Goal: Task Accomplishment & Management: Use online tool/utility

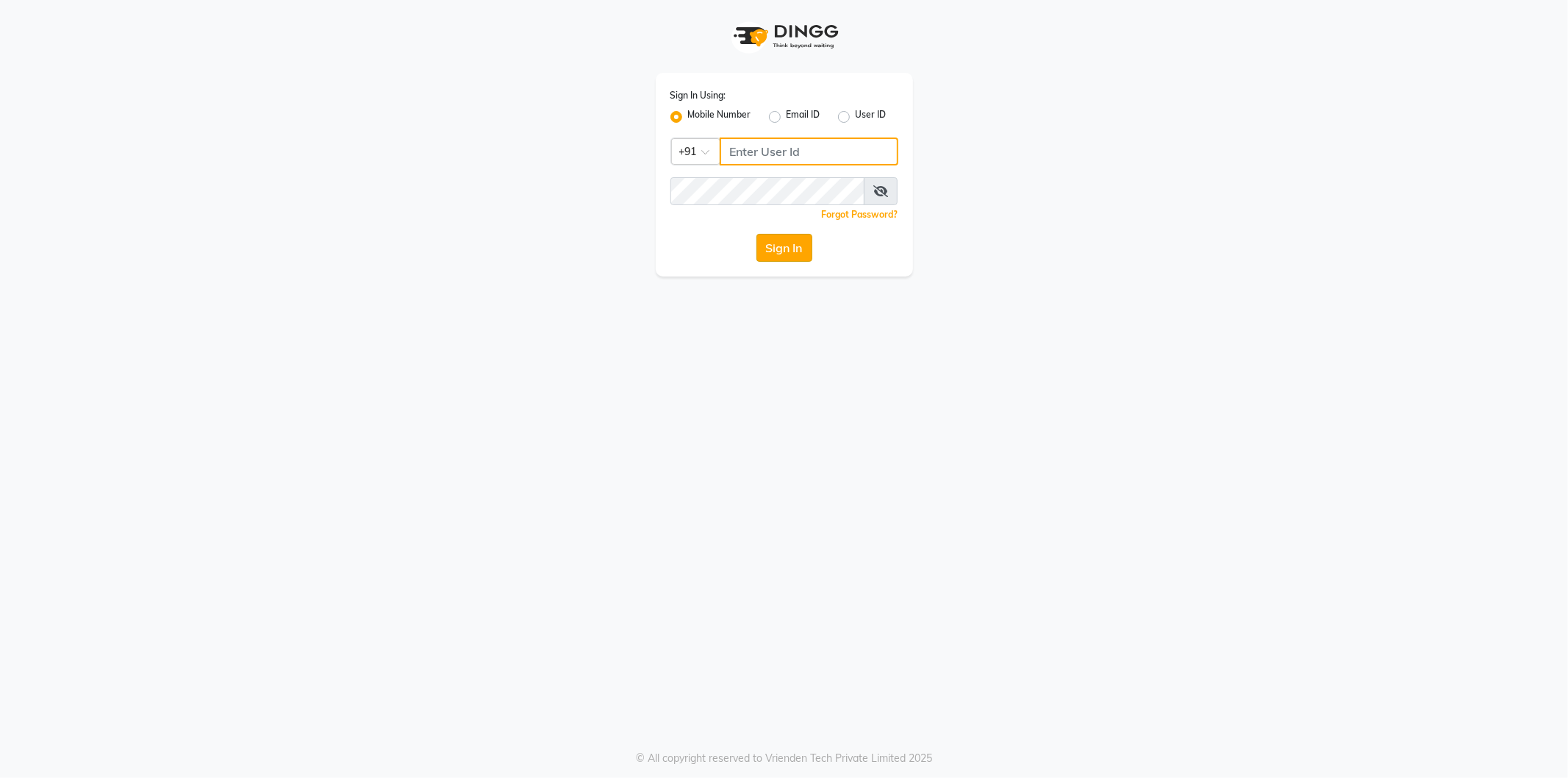
type input "9552287285"
click at [776, 252] on button "Sign In" at bounding box center [784, 248] width 56 height 28
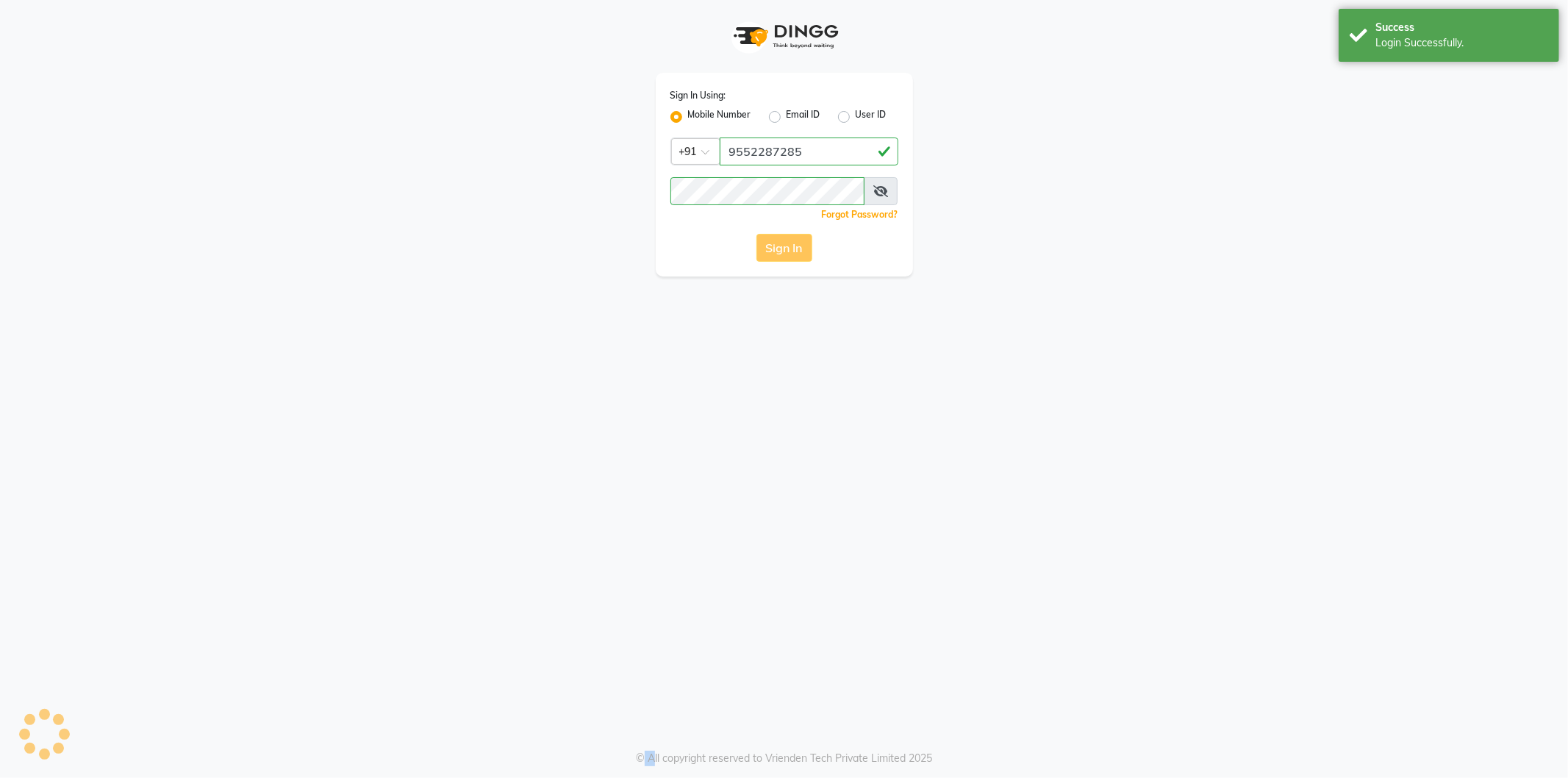
click at [776, 252] on div "Sign In" at bounding box center [784, 248] width 228 height 28
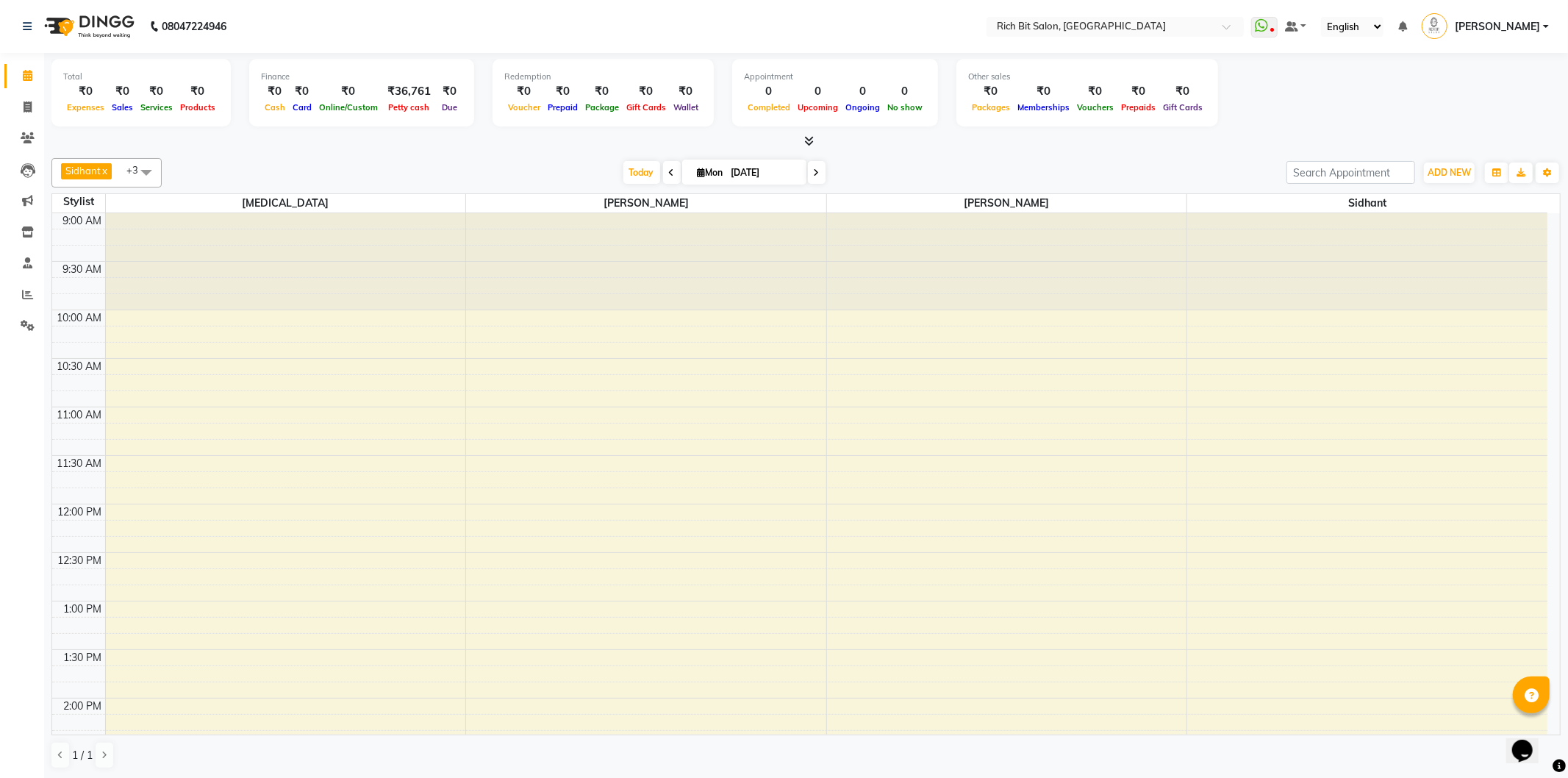
click at [669, 172] on icon at bounding box center [672, 173] width 6 height 8
type input "[DATE]"
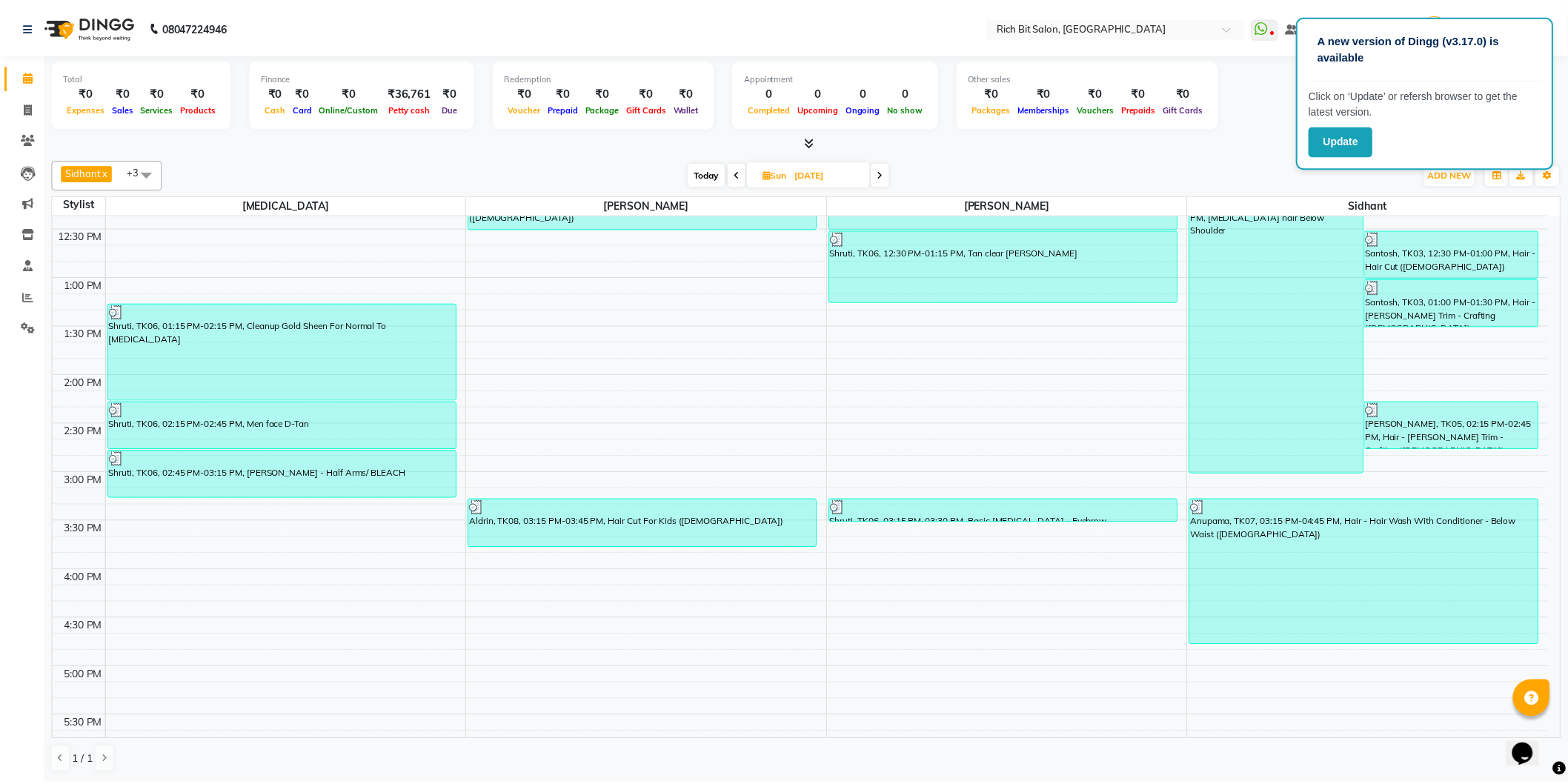
scroll to position [247, 0]
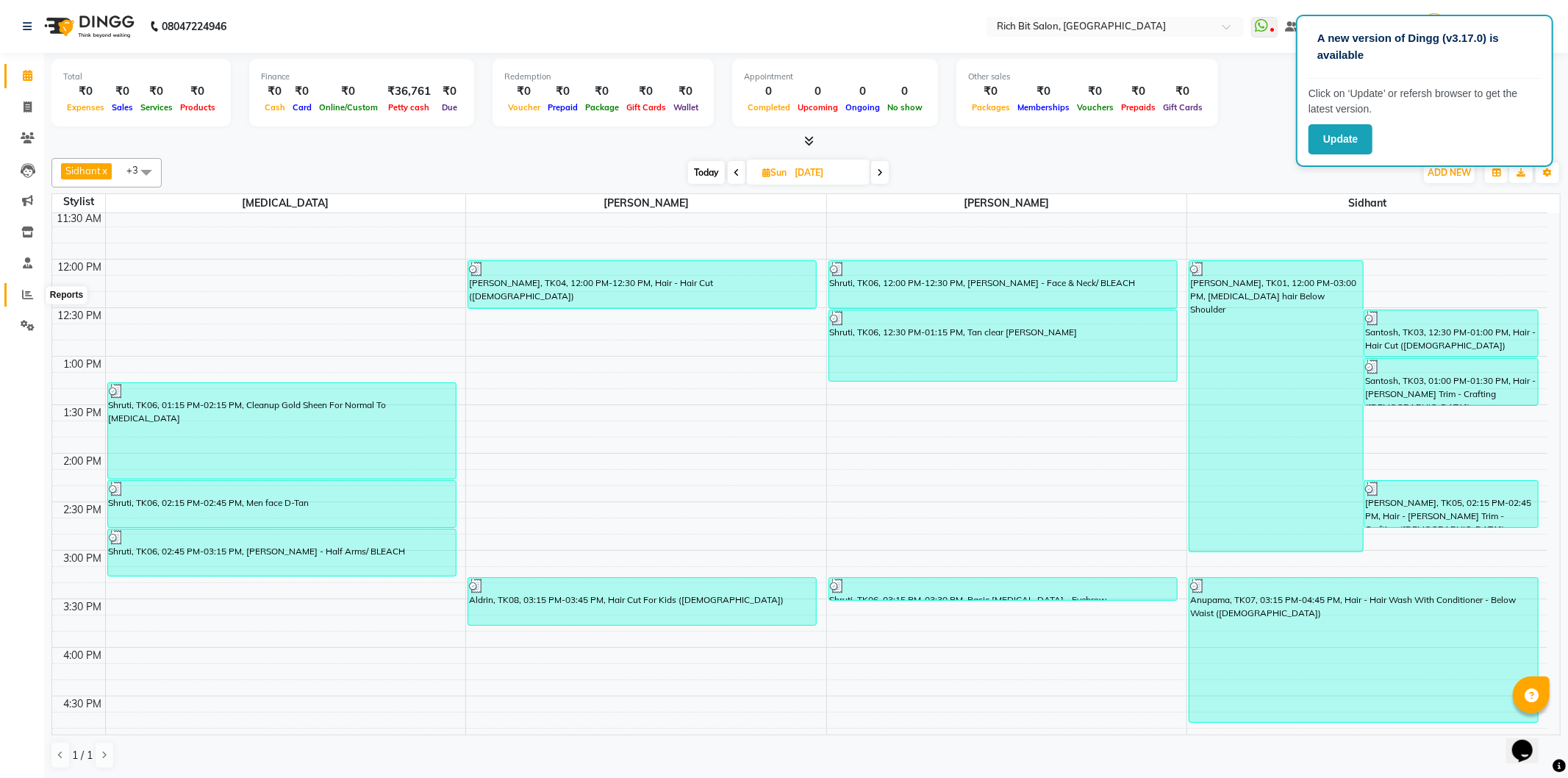
click at [36, 296] on span at bounding box center [27, 295] width 25 height 17
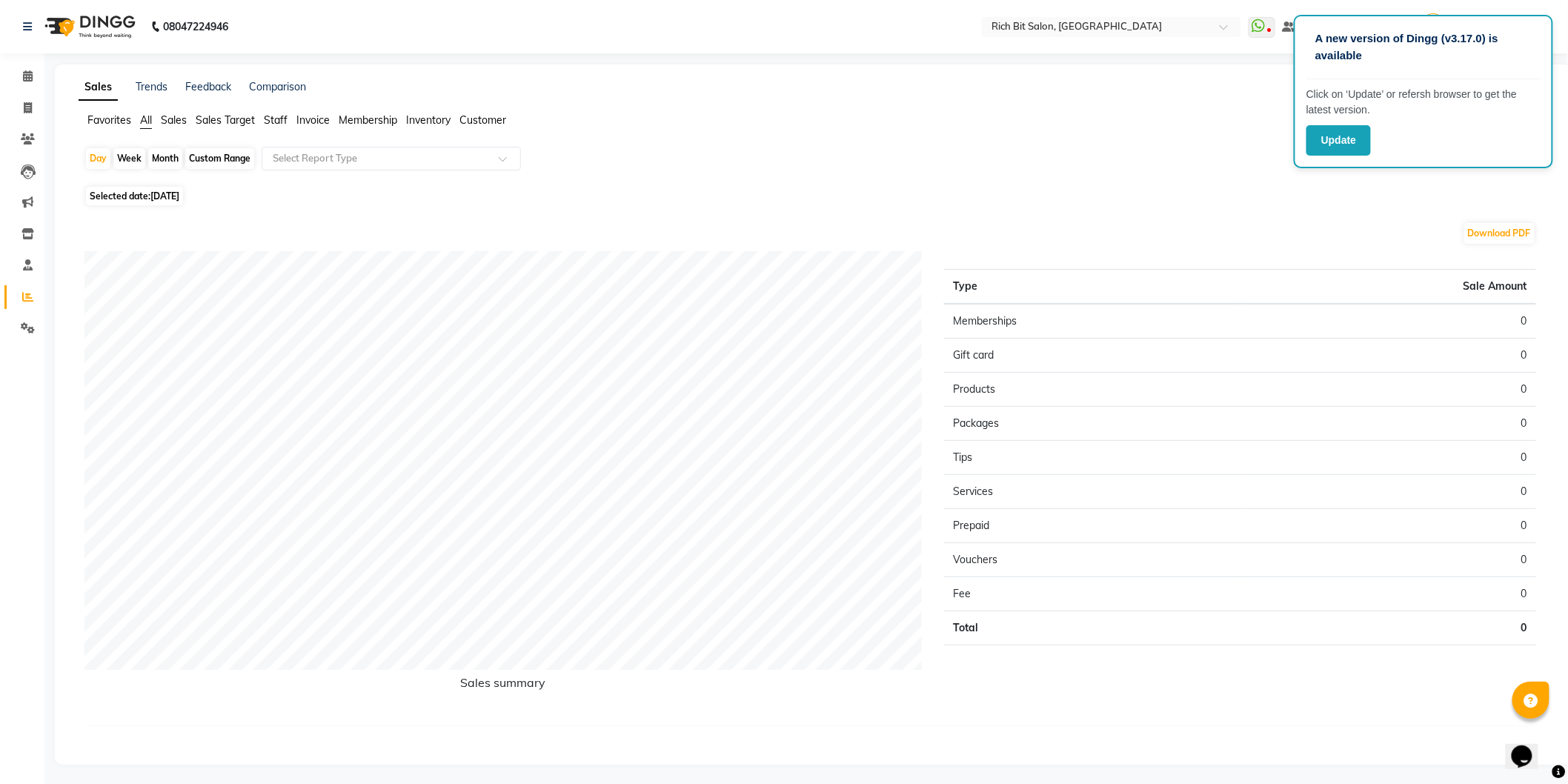
click at [167, 154] on div "Month" at bounding box center [165, 158] width 34 height 21
select select "9"
select select "2025"
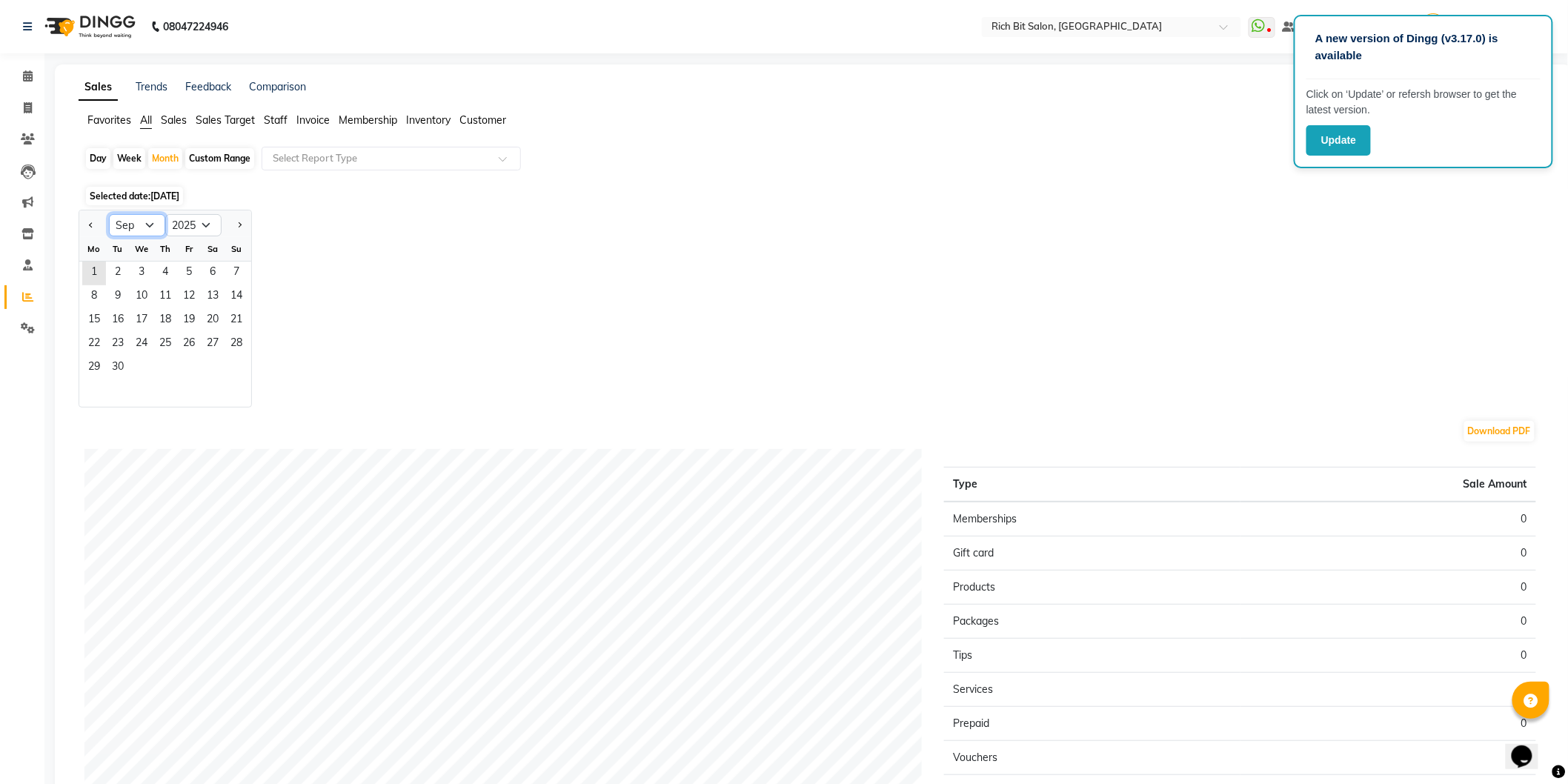
click at [157, 222] on select "Jan Feb Mar Apr May Jun [DATE] Aug Sep Oct Nov Dec" at bounding box center [137, 226] width 56 height 22
select select "8"
click at [109, 215] on select "Jan Feb Mar Apr May Jun [DATE] Aug Sep Oct Nov Dec" at bounding box center [137, 226] width 56 height 22
click at [231, 371] on span "31" at bounding box center [237, 368] width 24 height 24
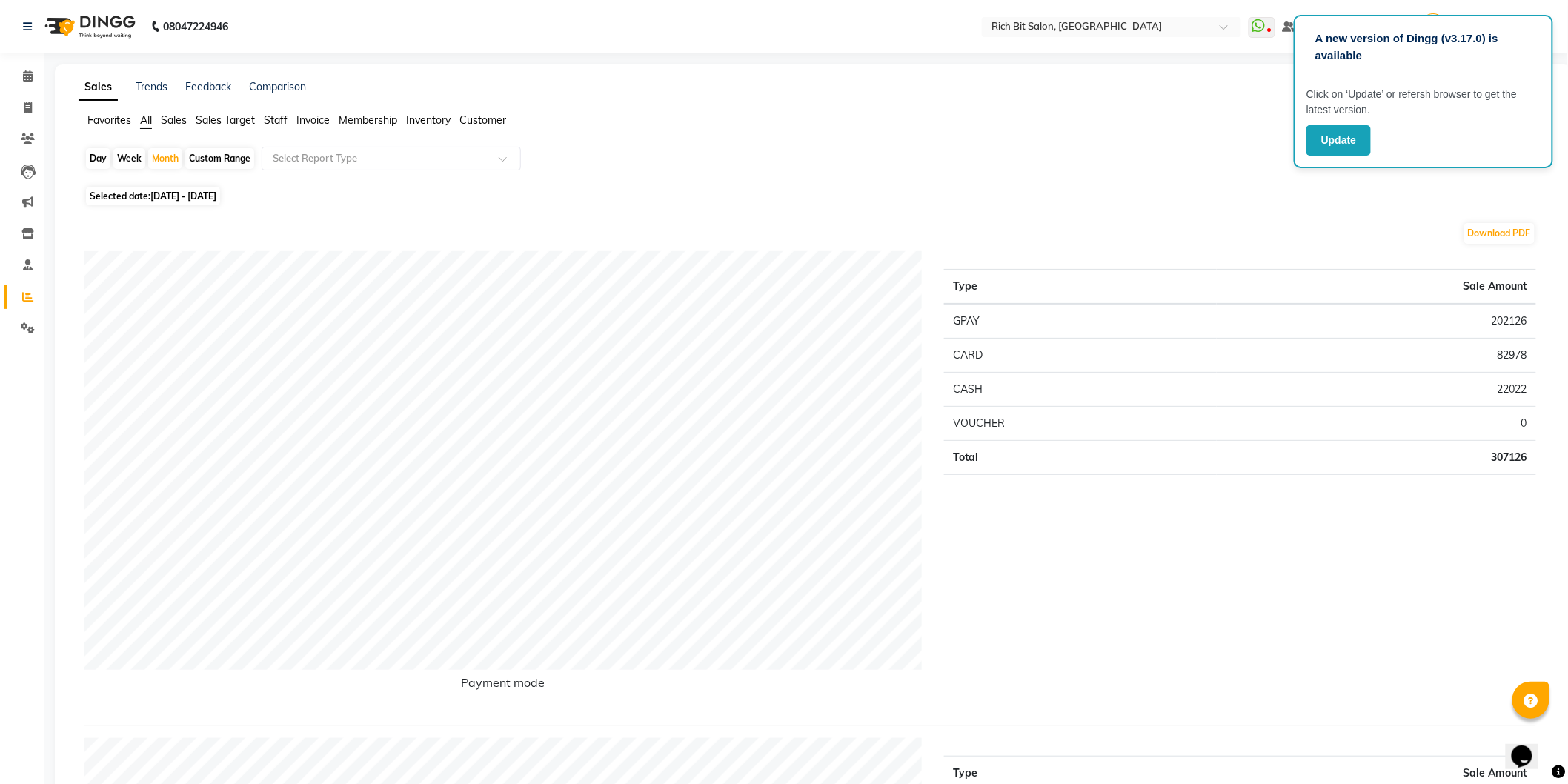
click at [167, 197] on span "[DATE] - [DATE]" at bounding box center [183, 196] width 66 height 11
select select "8"
select select "2025"
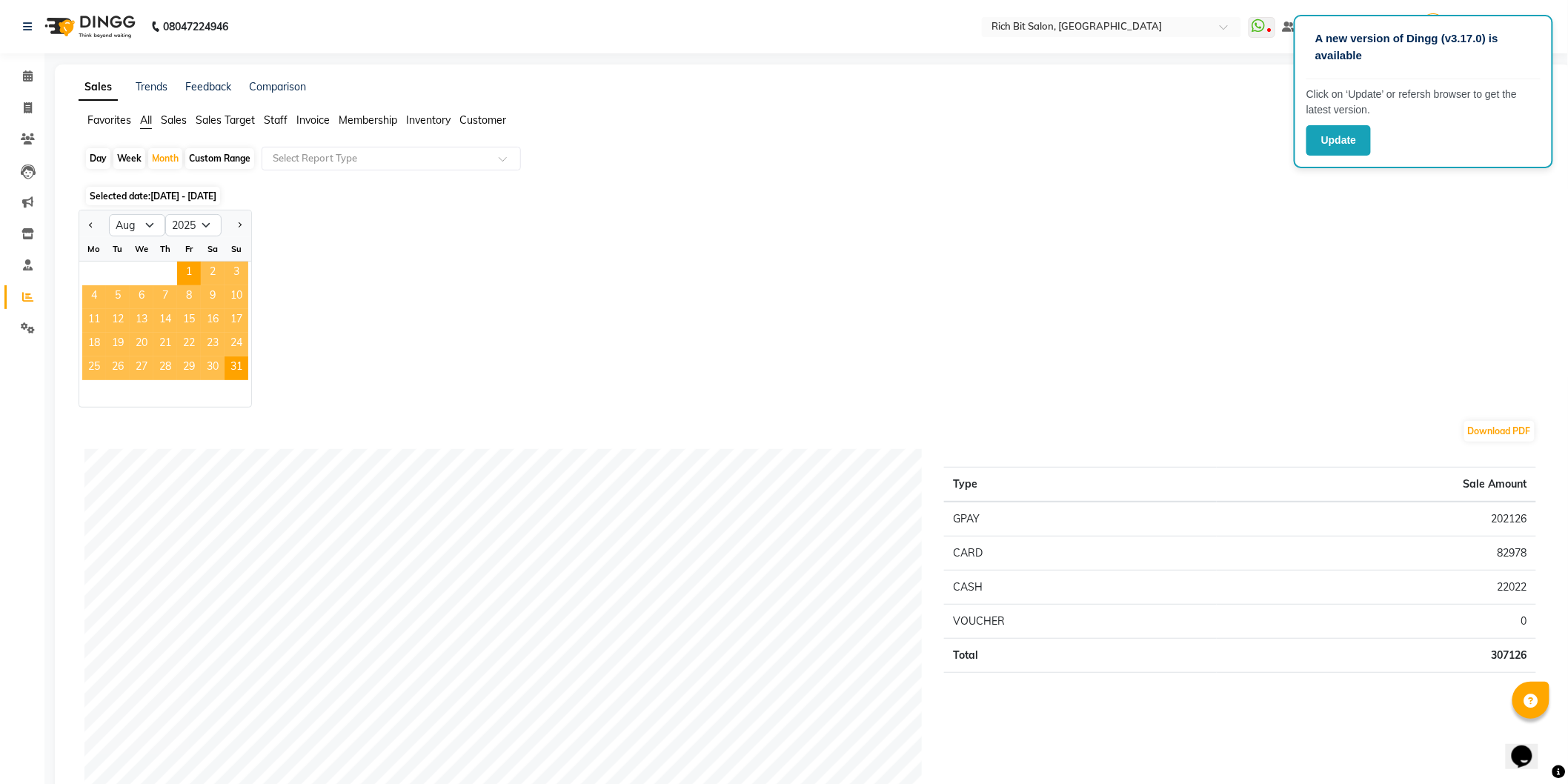
click at [102, 156] on div "Day" at bounding box center [98, 158] width 25 height 21
select select "8"
select select "2025"
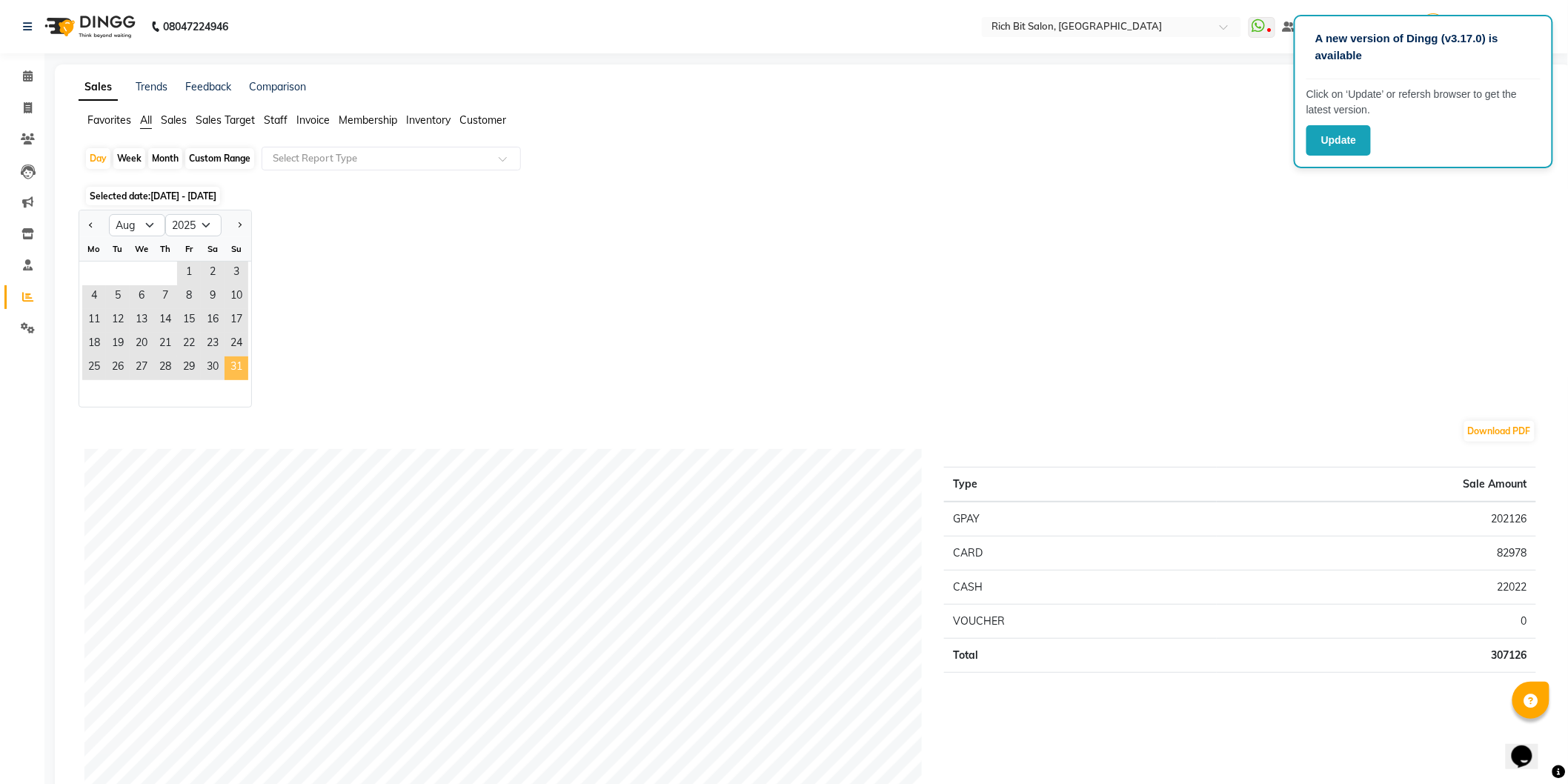
click at [234, 371] on span "31" at bounding box center [237, 368] width 24 height 24
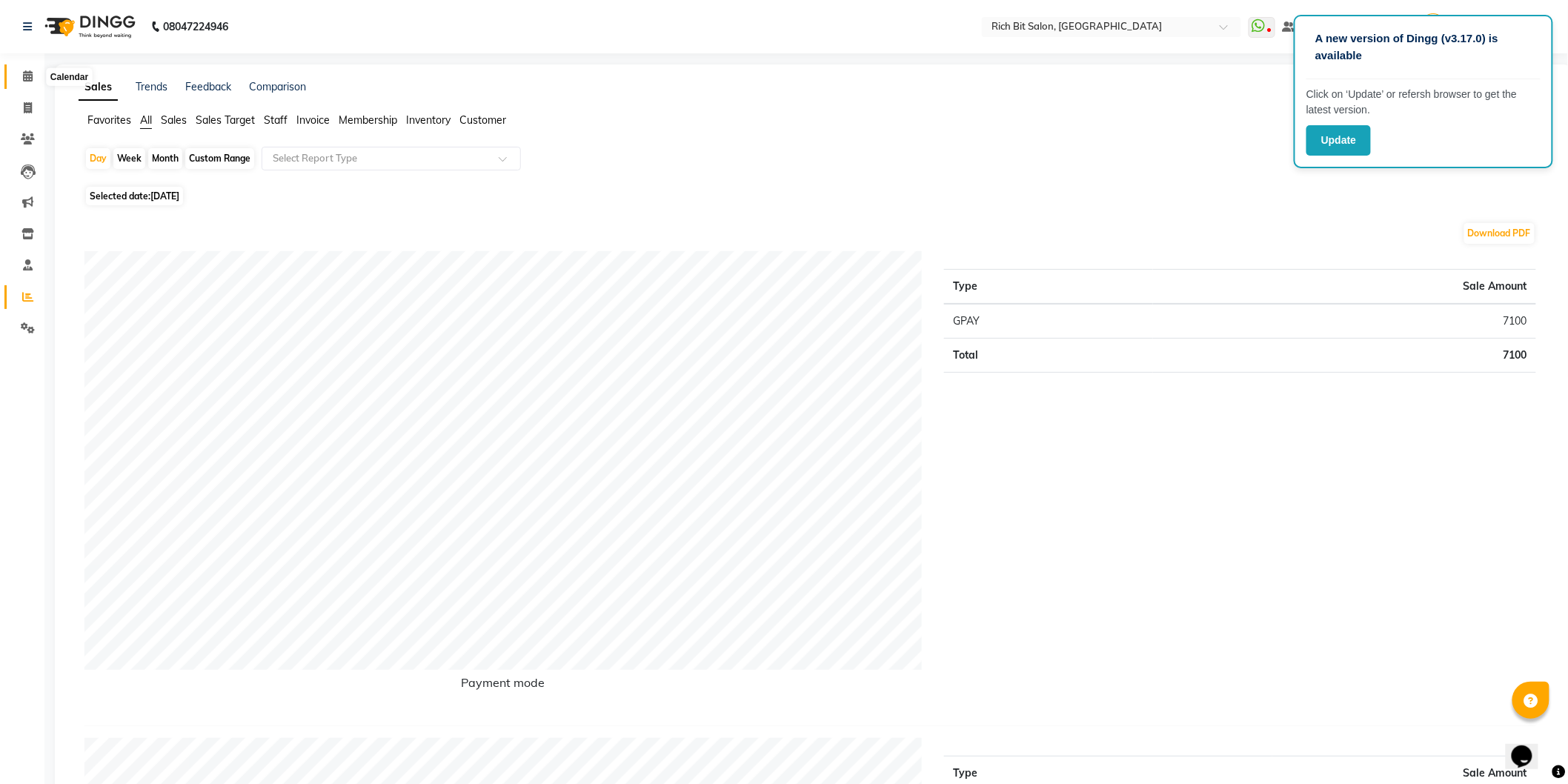
click at [26, 75] on icon at bounding box center [27, 75] width 9 height 11
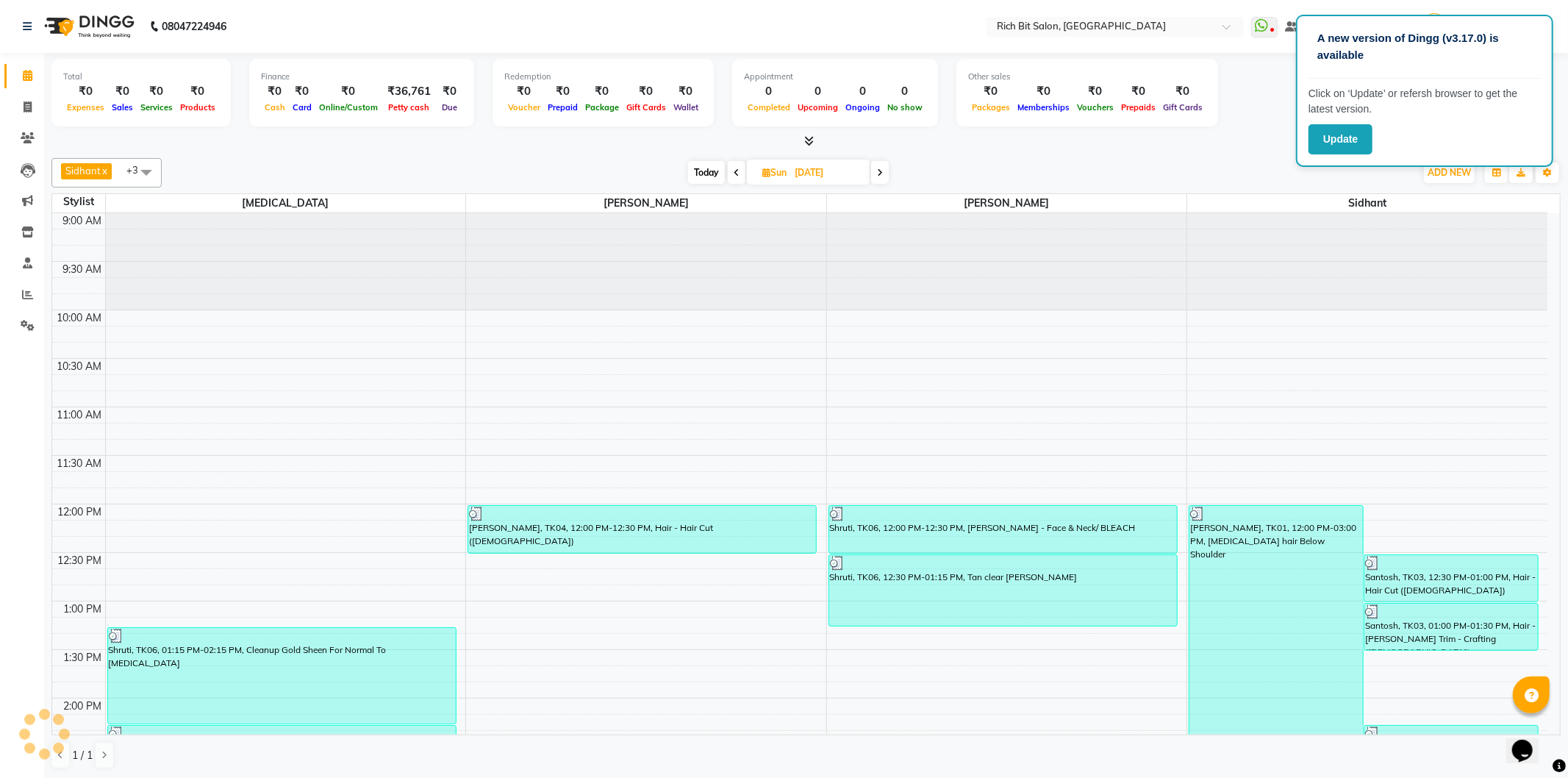
scroll to position [489, 0]
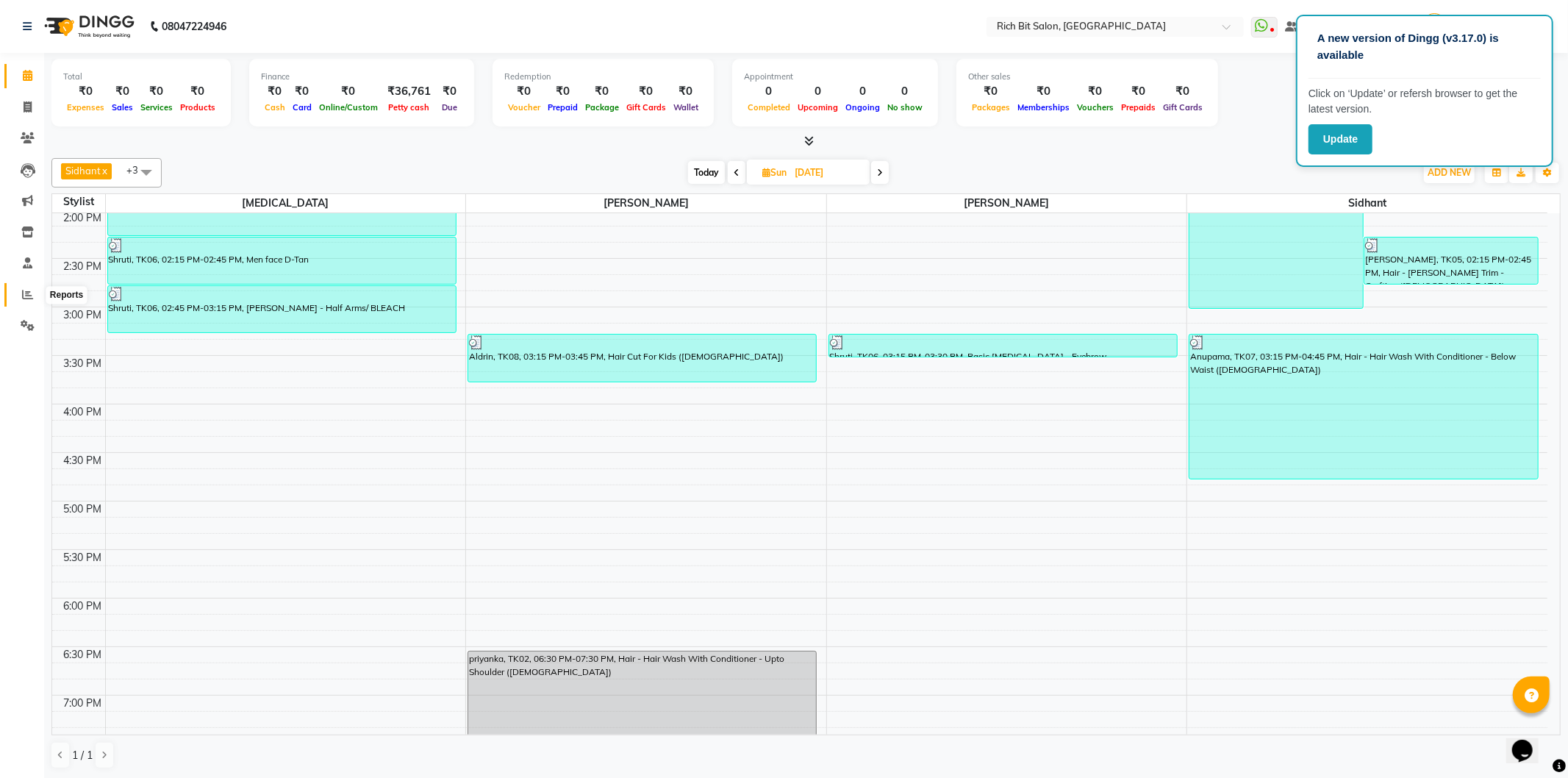
click at [28, 293] on icon at bounding box center [27, 294] width 11 height 11
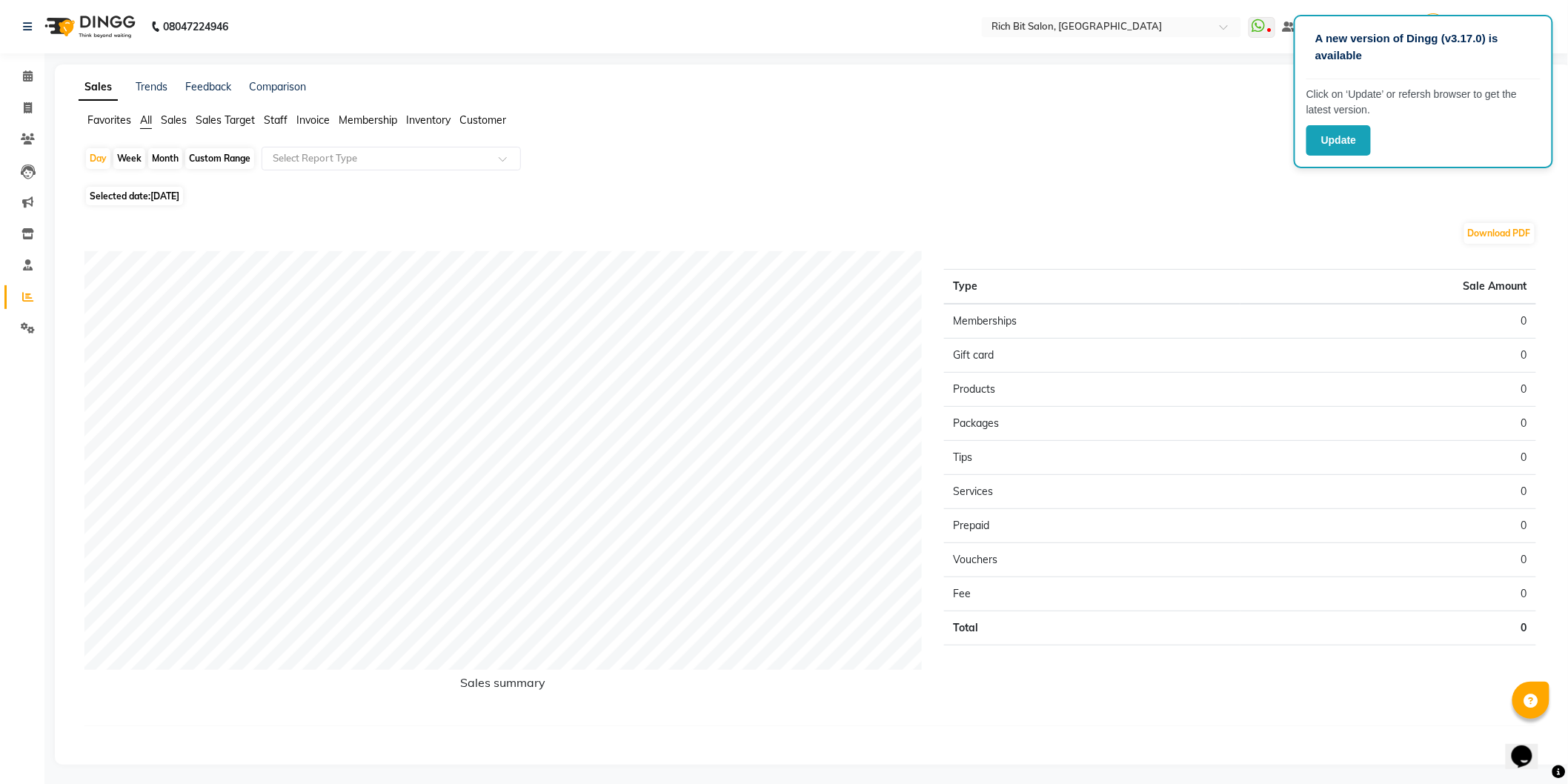
click at [153, 198] on span "[DATE]" at bounding box center [165, 196] width 29 height 11
select select "9"
select select "2025"
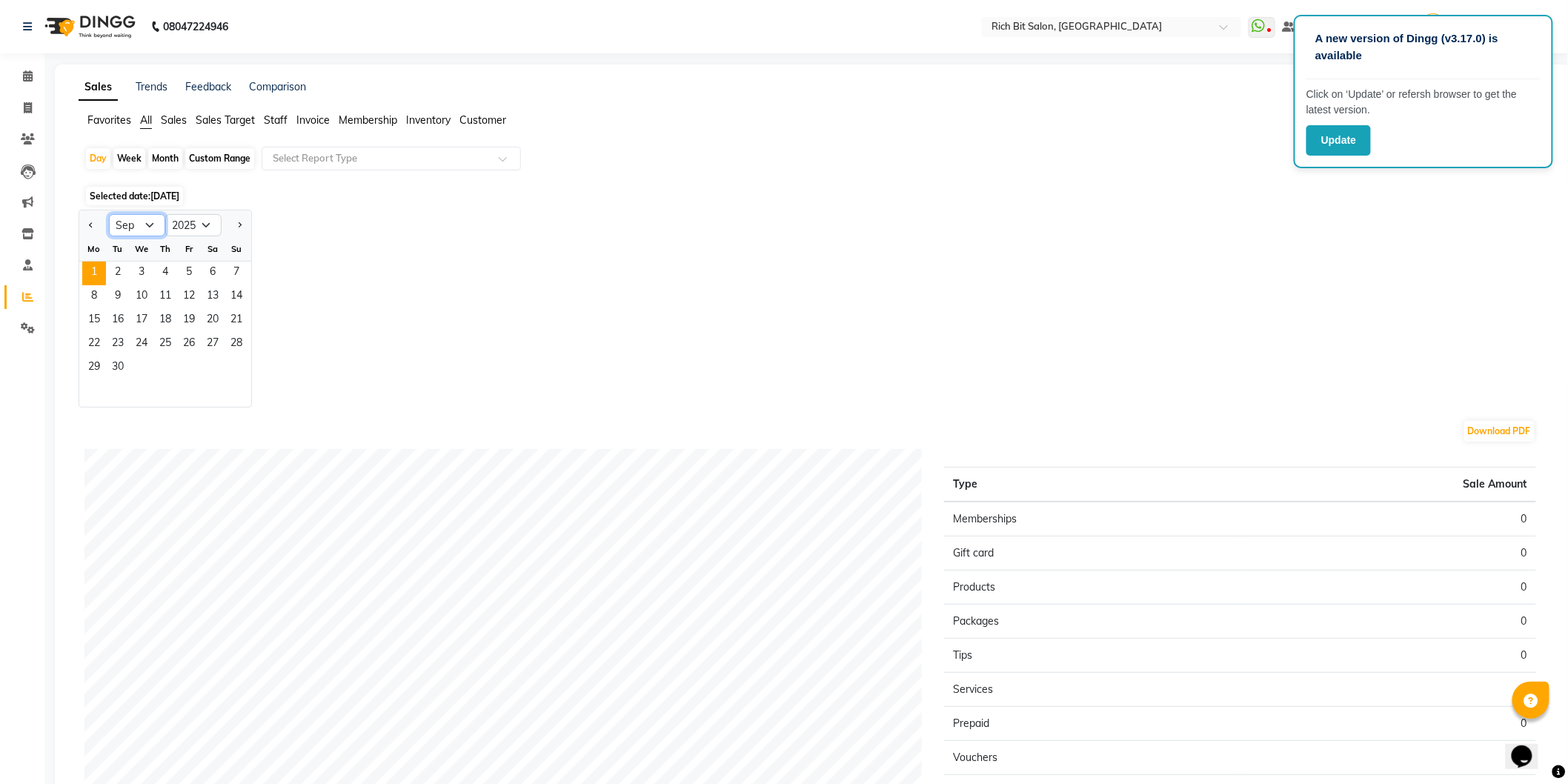
click at [152, 221] on select "Jan Feb Mar Apr May Jun [DATE] Aug Sep Oct Nov Dec" at bounding box center [137, 226] width 56 height 22
click at [27, 86] on link "Calendar" at bounding box center [22, 76] width 36 height 25
